Goal: Navigation & Orientation: Find specific page/section

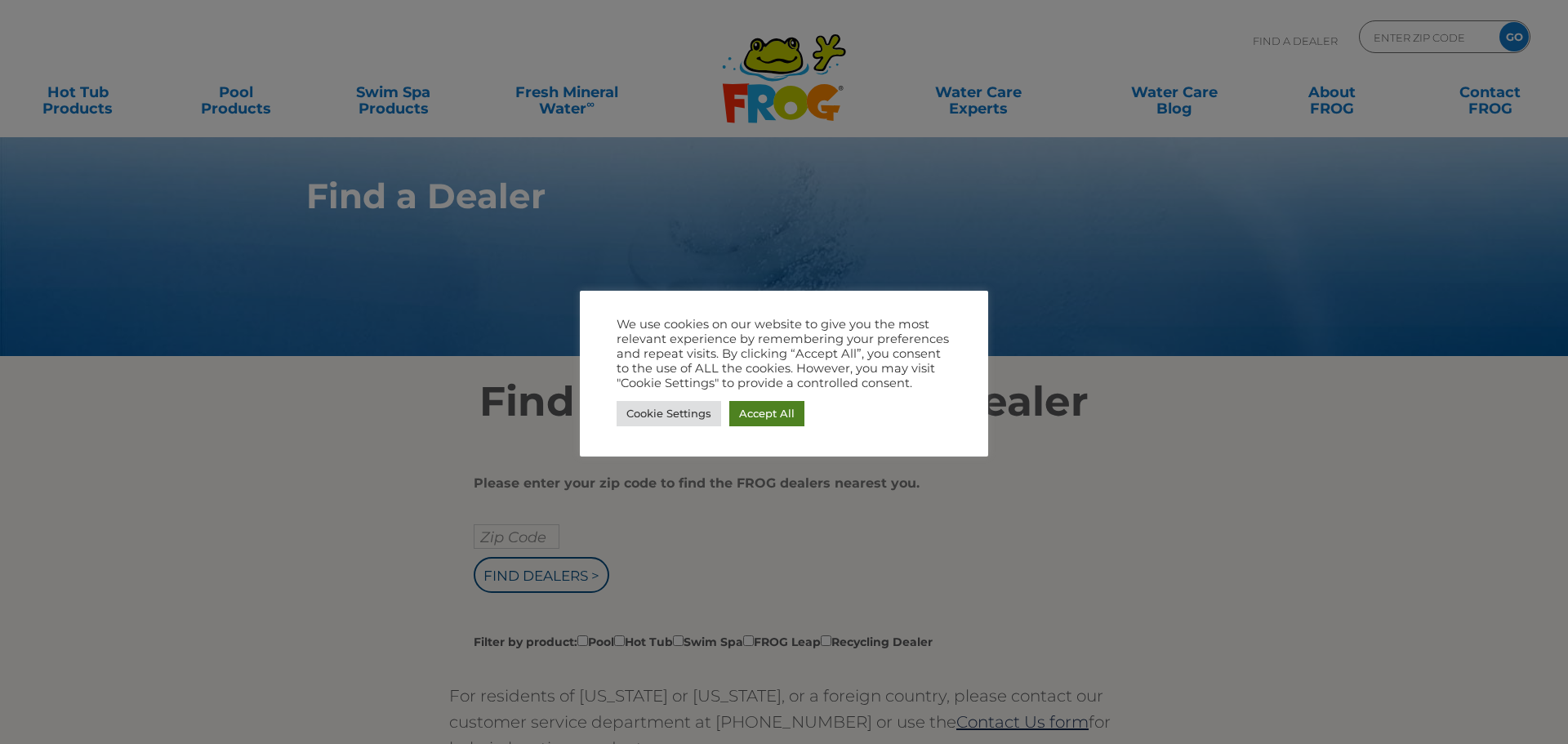
click at [767, 415] on link "Accept All" at bounding box center [766, 414] width 75 height 25
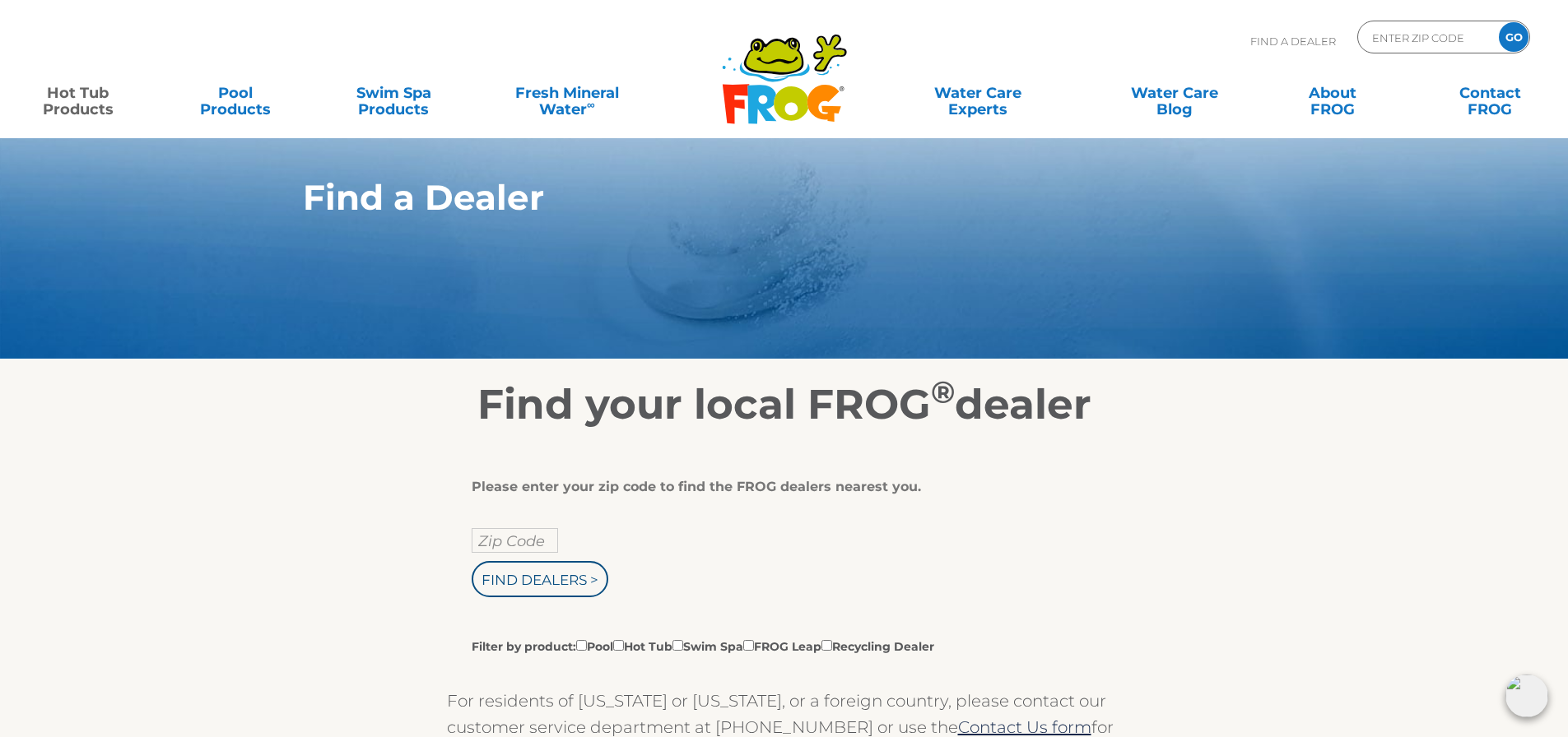
click at [83, 97] on link "Hot Tub Products" at bounding box center [78, 93] width 123 height 33
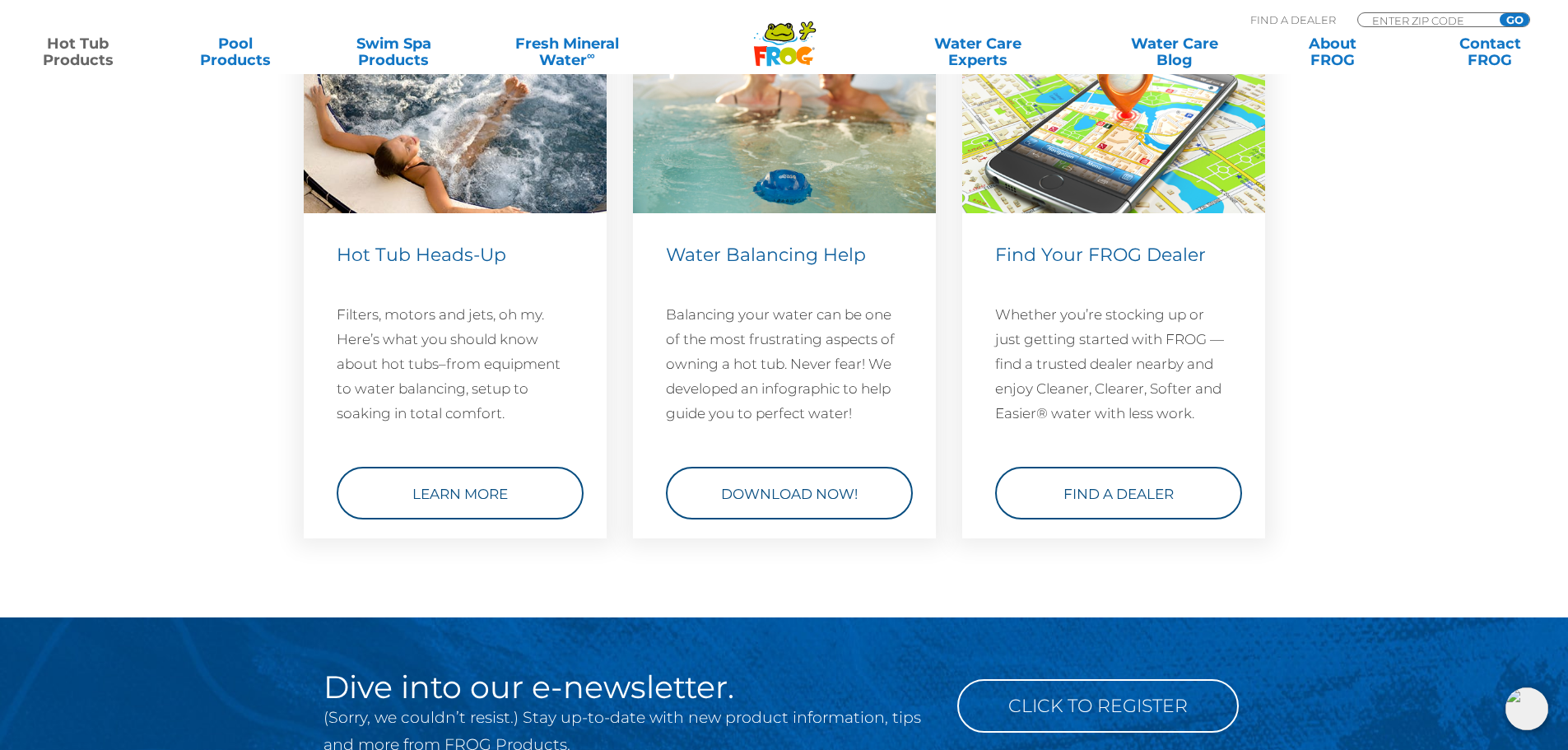
scroll to position [4857, 0]
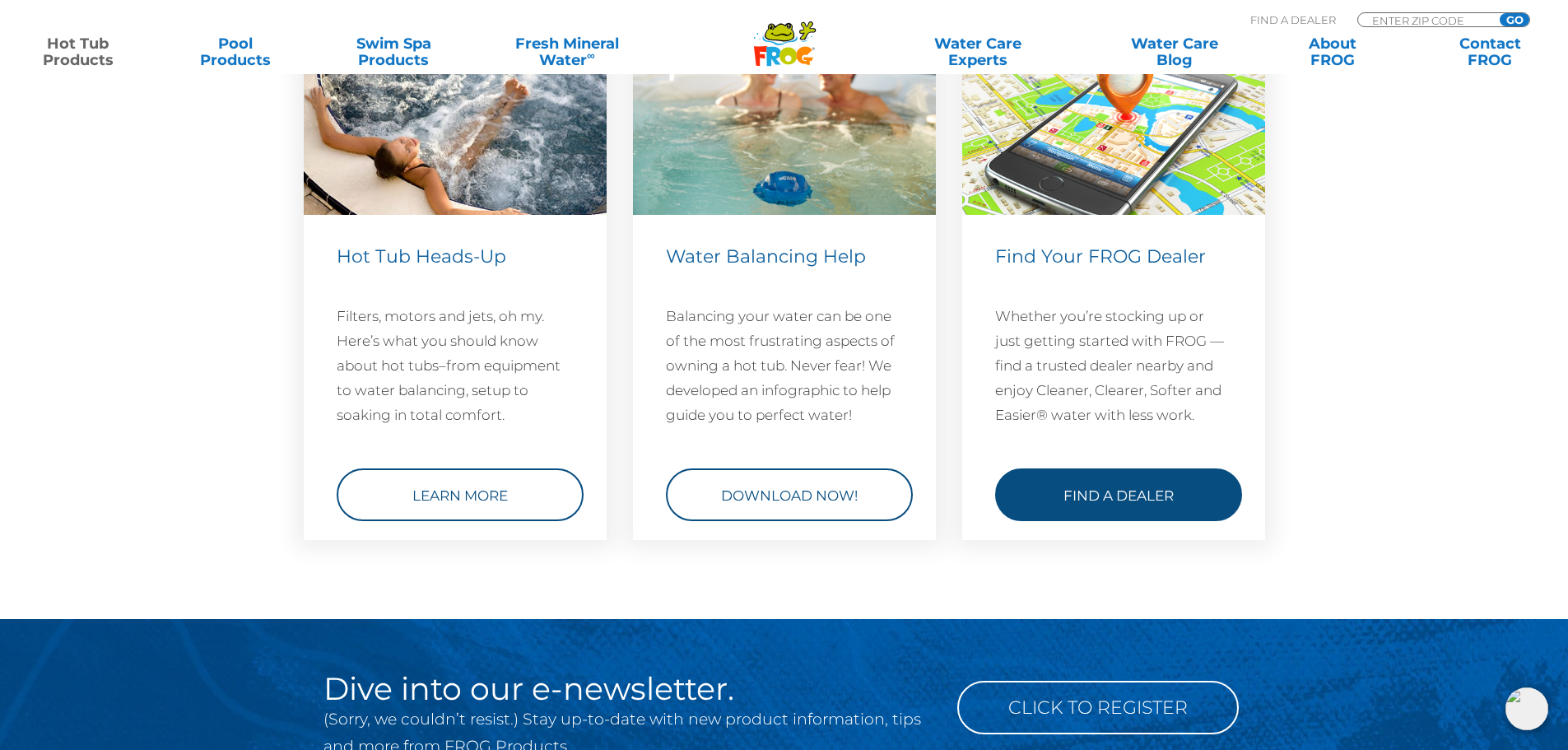
click at [1104, 489] on link "Find a Dealer" at bounding box center [1119, 495] width 247 height 53
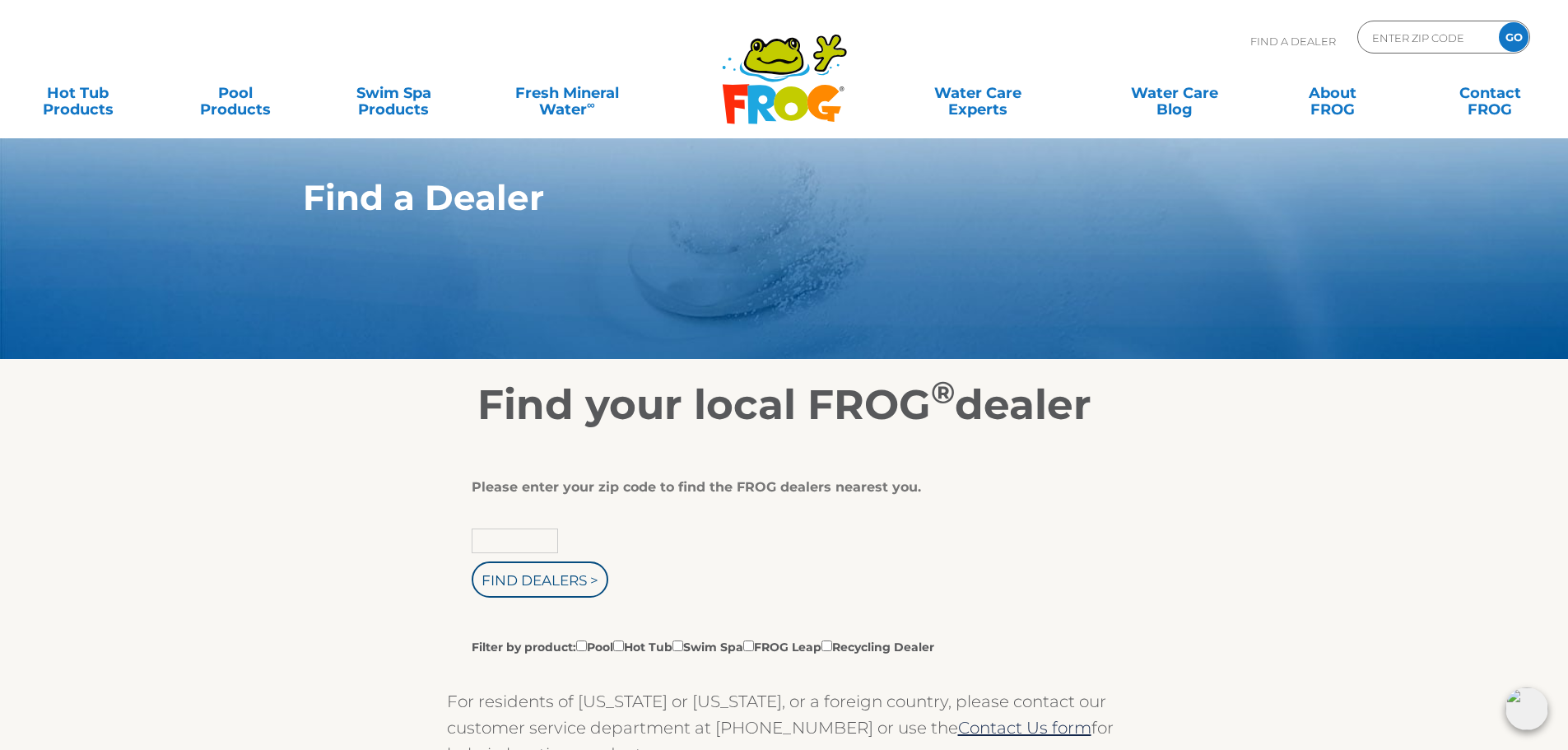
click at [519, 537] on input "text" at bounding box center [515, 540] width 86 height 25
type input "48180"
click at [472, 562] on input "Find Dealers >" at bounding box center [540, 579] width 136 height 36
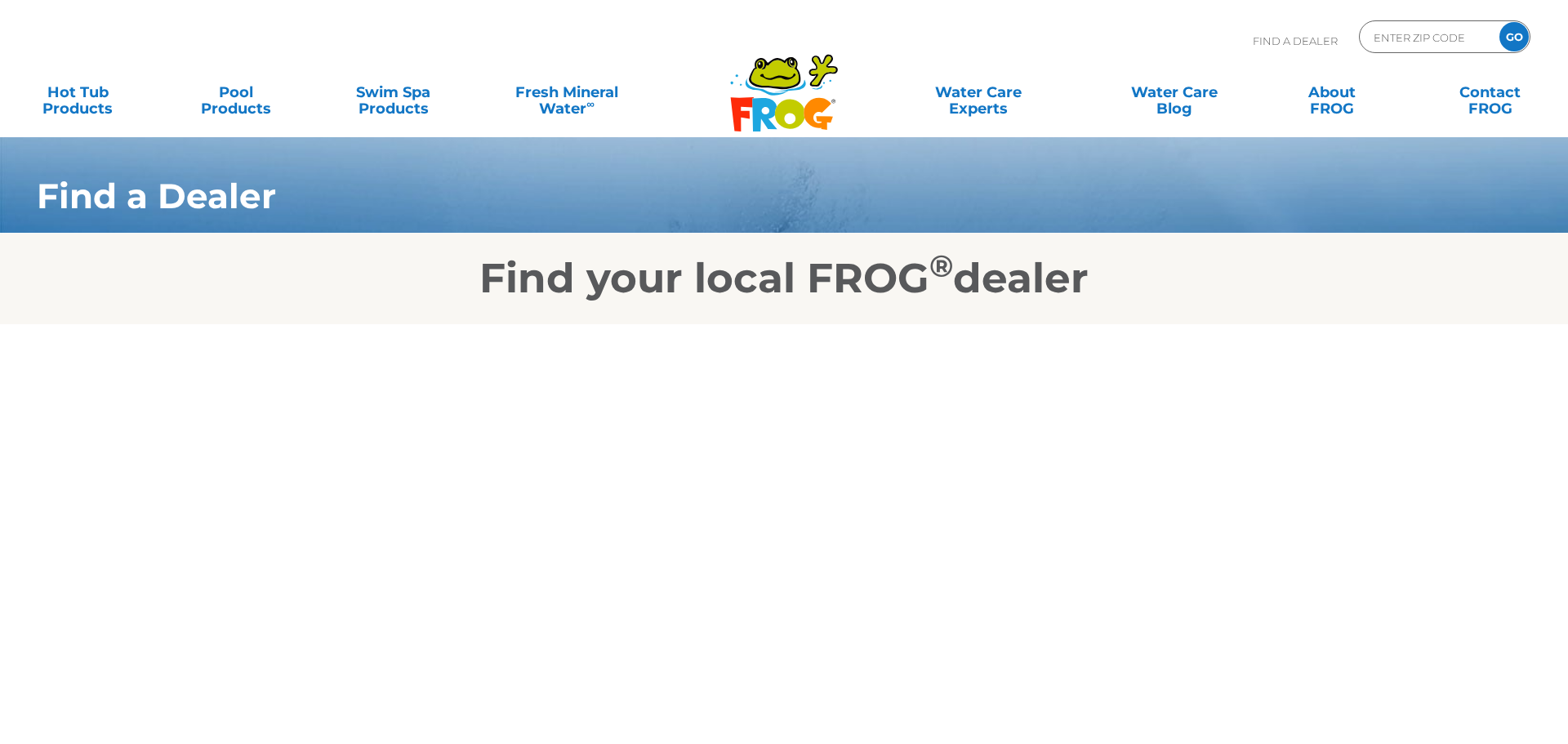
click at [525, 575] on body "Find A Dealer ENTER ZIP CODE GO MENU MENU Hot Tub Products All Hot Tub Products…" at bounding box center [784, 372] width 1568 height 744
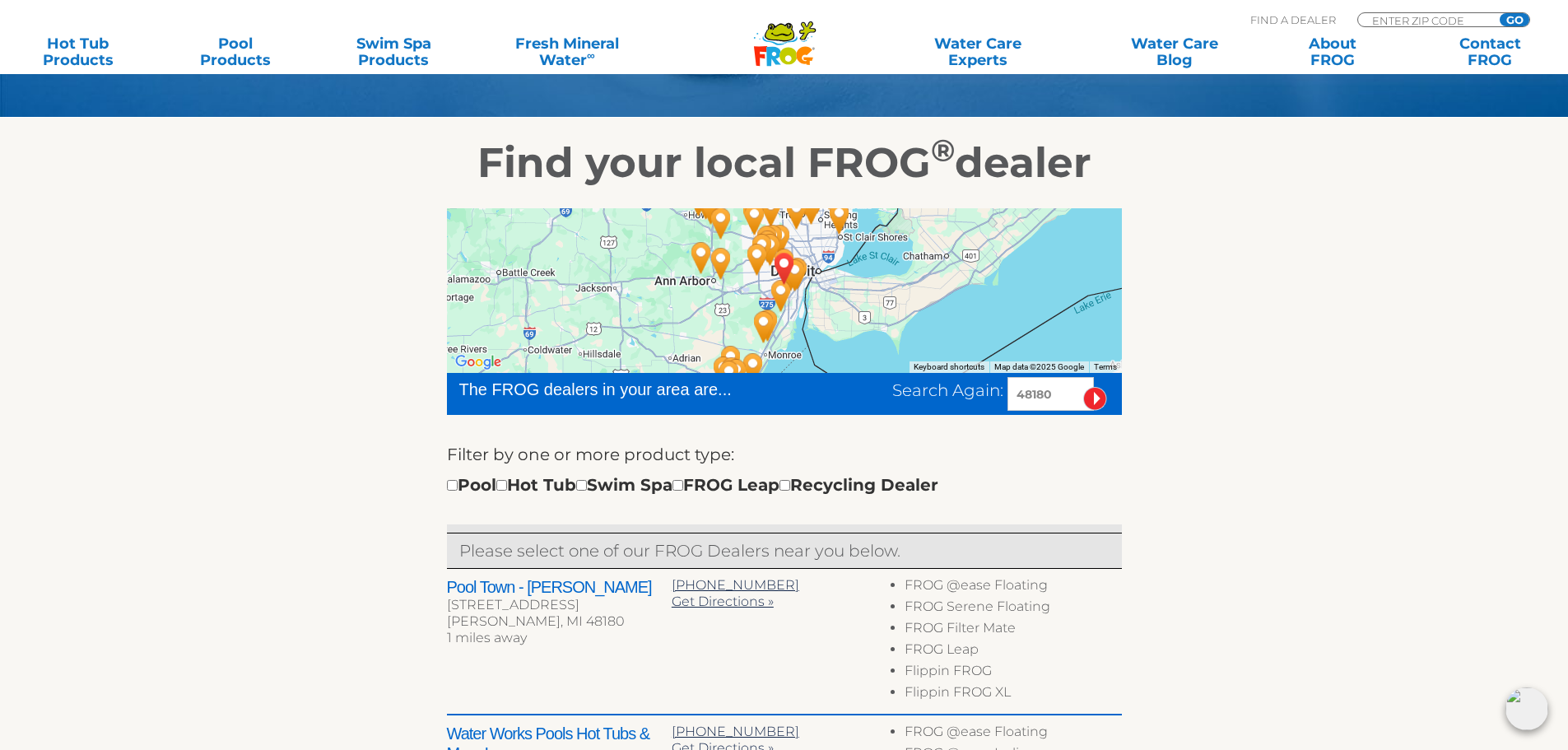
scroll to position [247, 0]
